Goal: Task Accomplishment & Management: Manage account settings

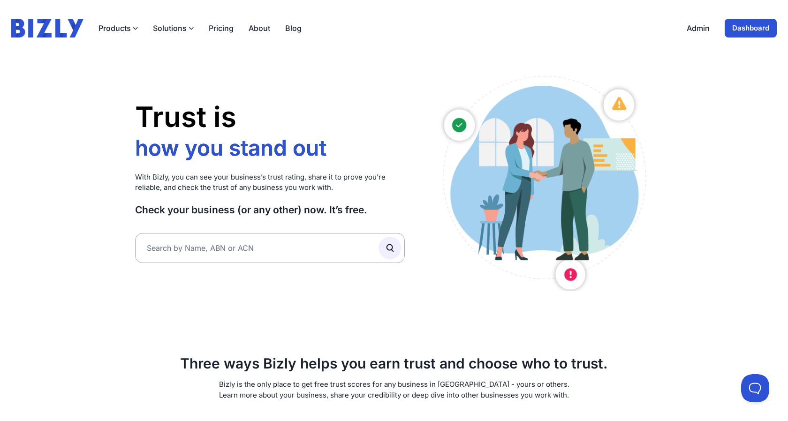
click at [737, 32] on link "Dashboard" at bounding box center [750, 28] width 52 height 19
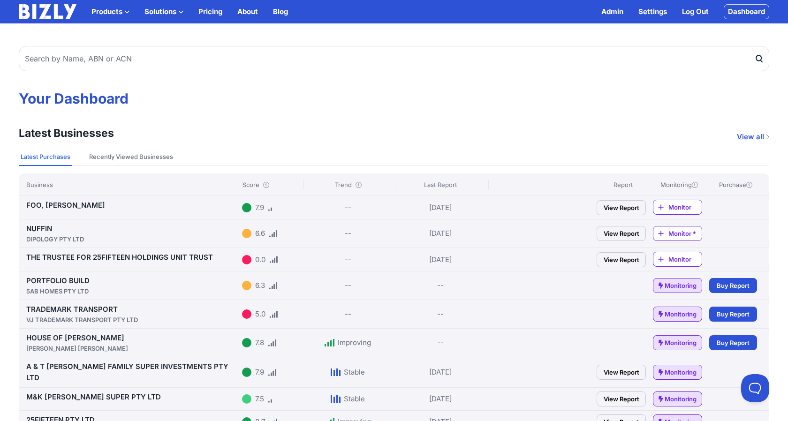
click at [691, 14] on link "Log Out" at bounding box center [695, 11] width 27 height 11
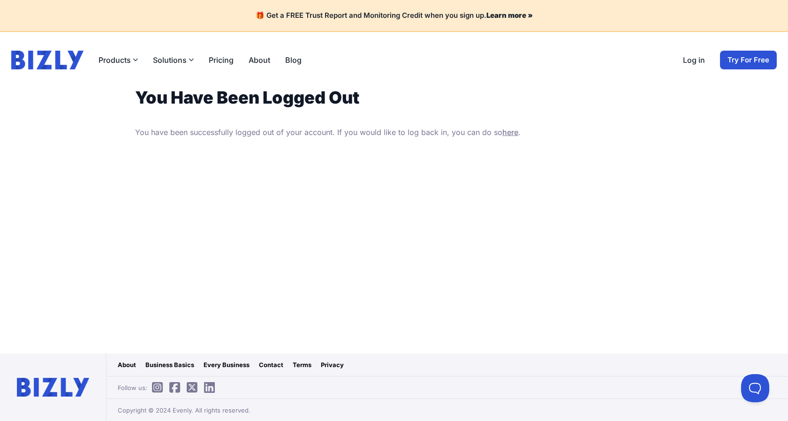
click at [689, 58] on link "Log in" at bounding box center [694, 59] width 22 height 11
click at [729, 54] on link "Try For Free" at bounding box center [748, 60] width 57 height 19
click at [702, 64] on link "Log in" at bounding box center [694, 59] width 22 height 11
click at [692, 61] on link "Log in" at bounding box center [694, 59] width 22 height 11
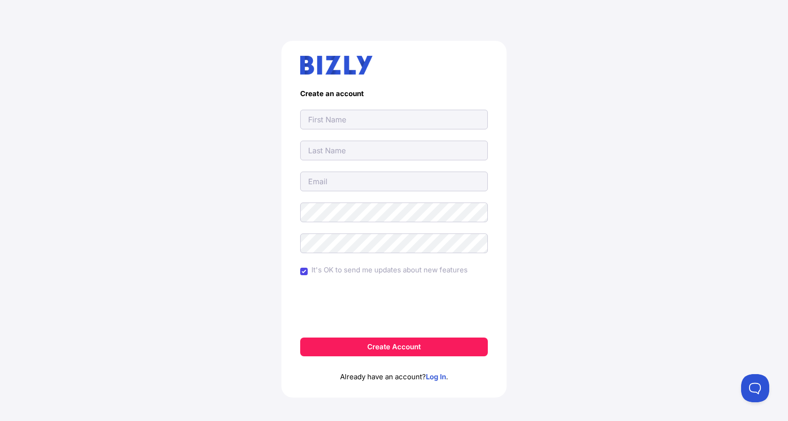
scroll to position [15, 0]
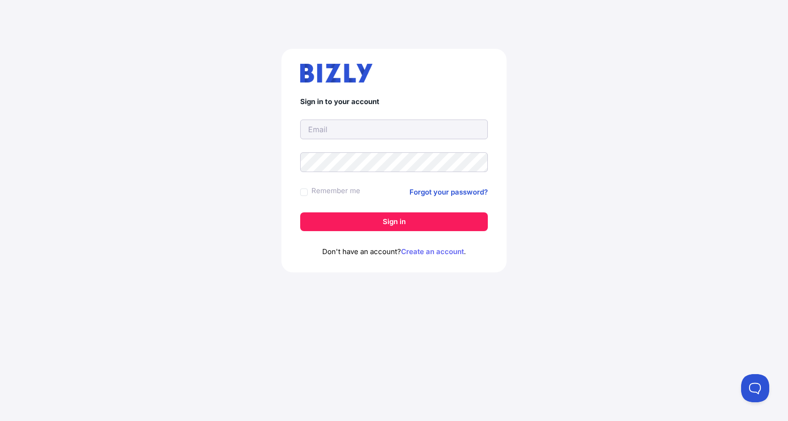
click at [444, 253] on link "Create an account" at bounding box center [432, 251] width 63 height 9
